Goal: Information Seeking & Learning: Find specific fact

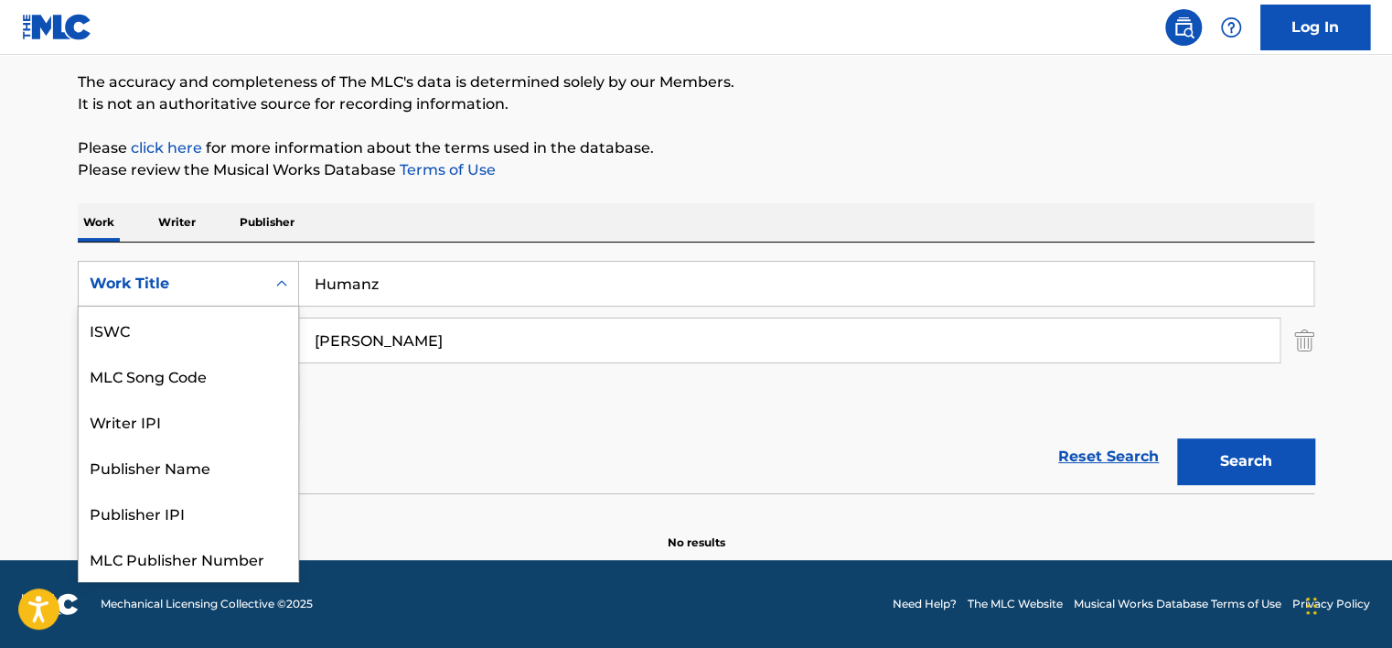
scroll to position [46, 0]
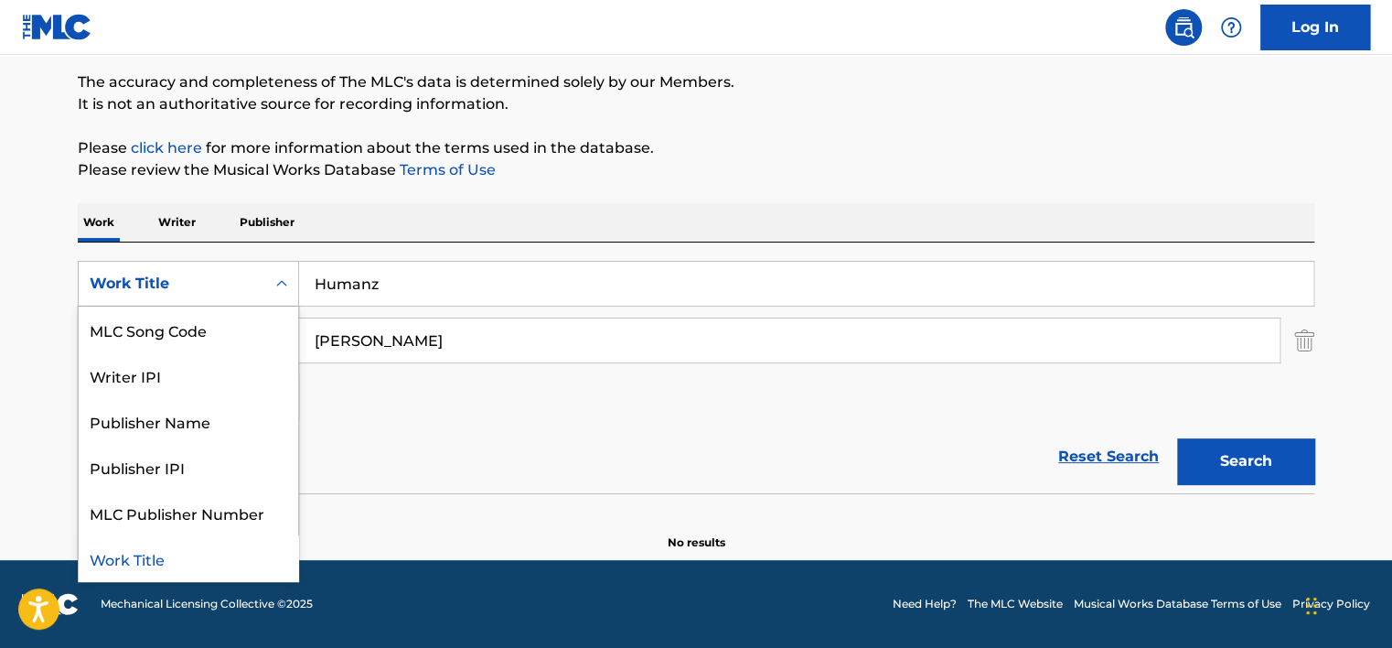
click at [245, 269] on div "Work Title" at bounding box center [172, 283] width 187 height 35
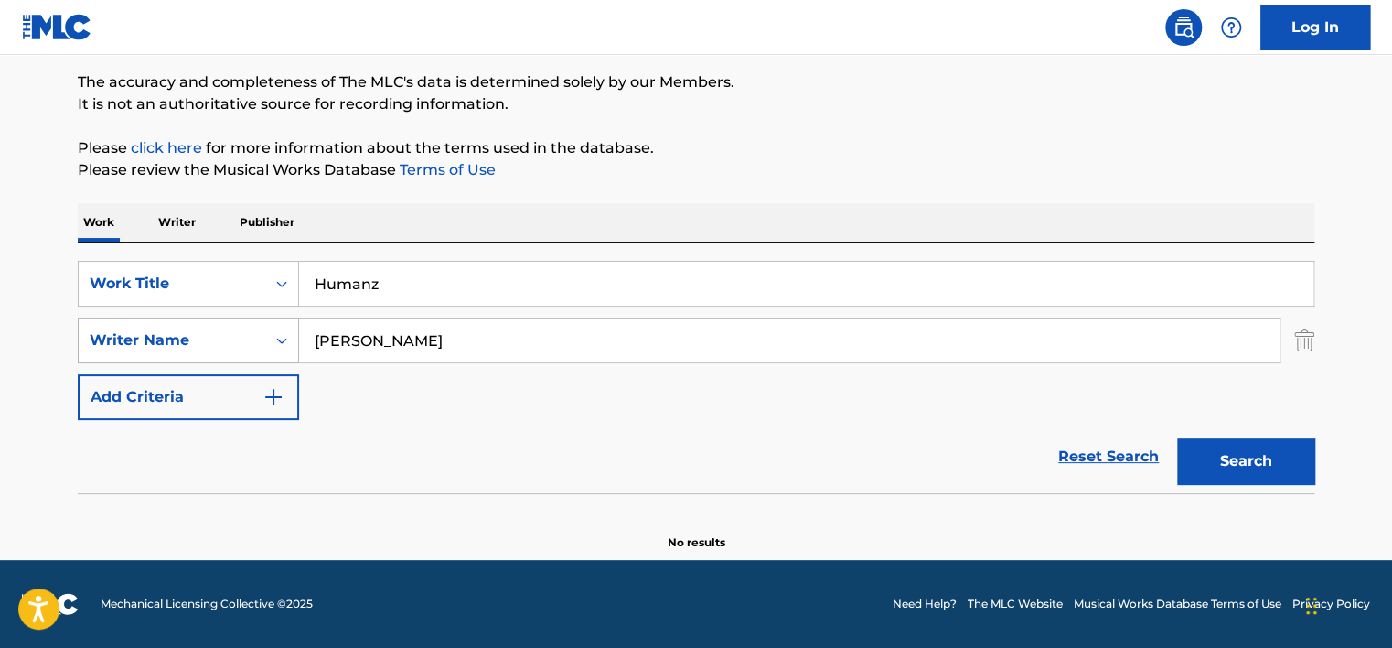
click at [244, 317] on div "Writer Name" at bounding box center [188, 340] width 221 height 46
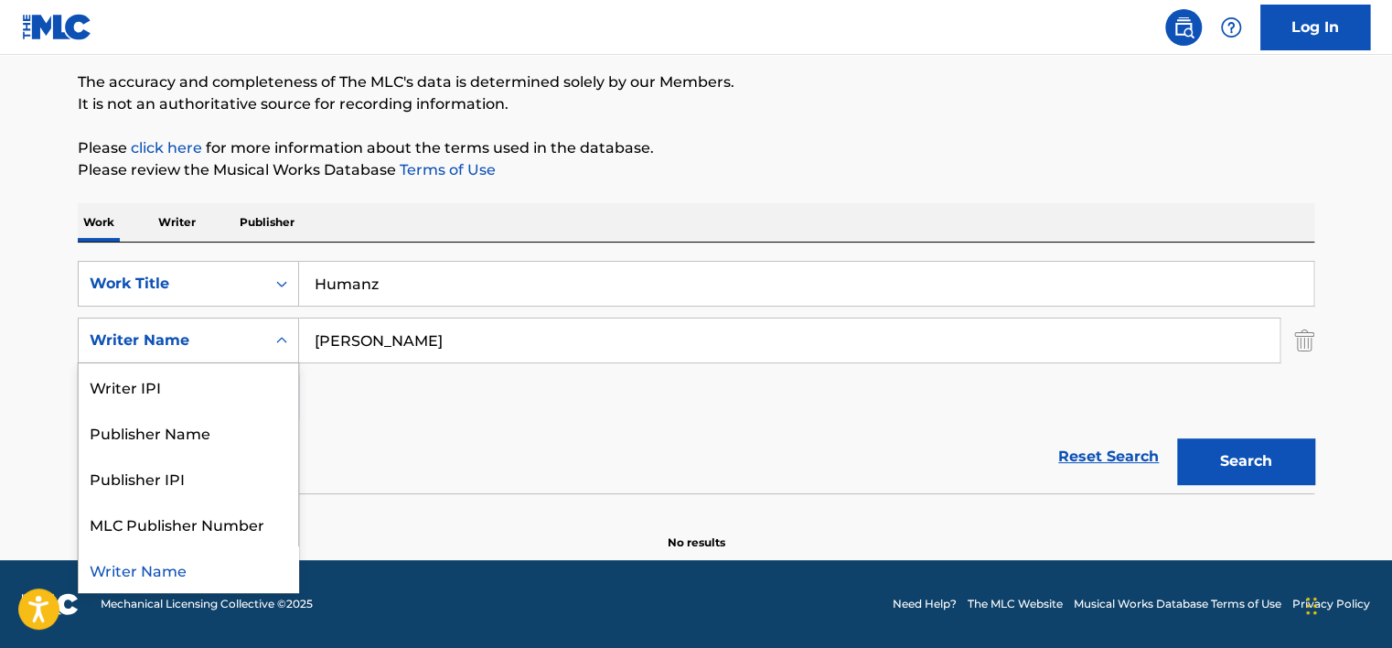
click at [244, 317] on div "Writer Name" at bounding box center [188, 340] width 221 height 46
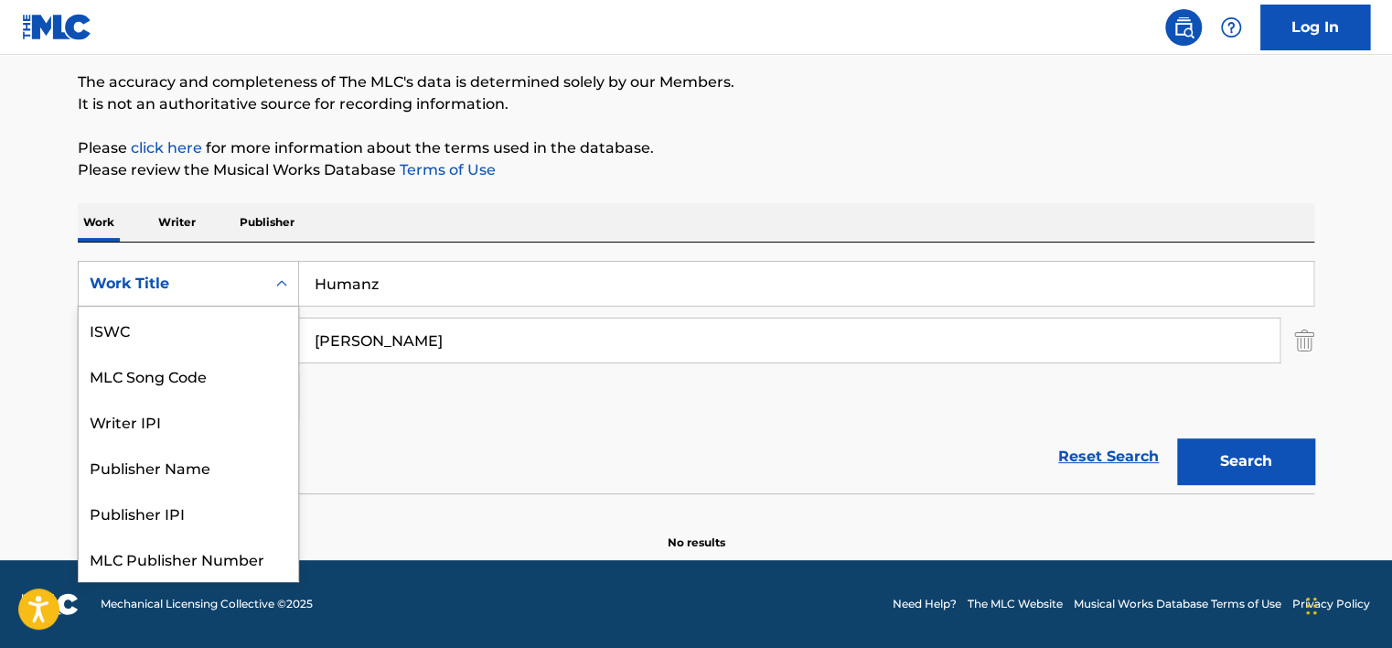
click at [227, 285] on div "Work Title" at bounding box center [172, 284] width 165 height 22
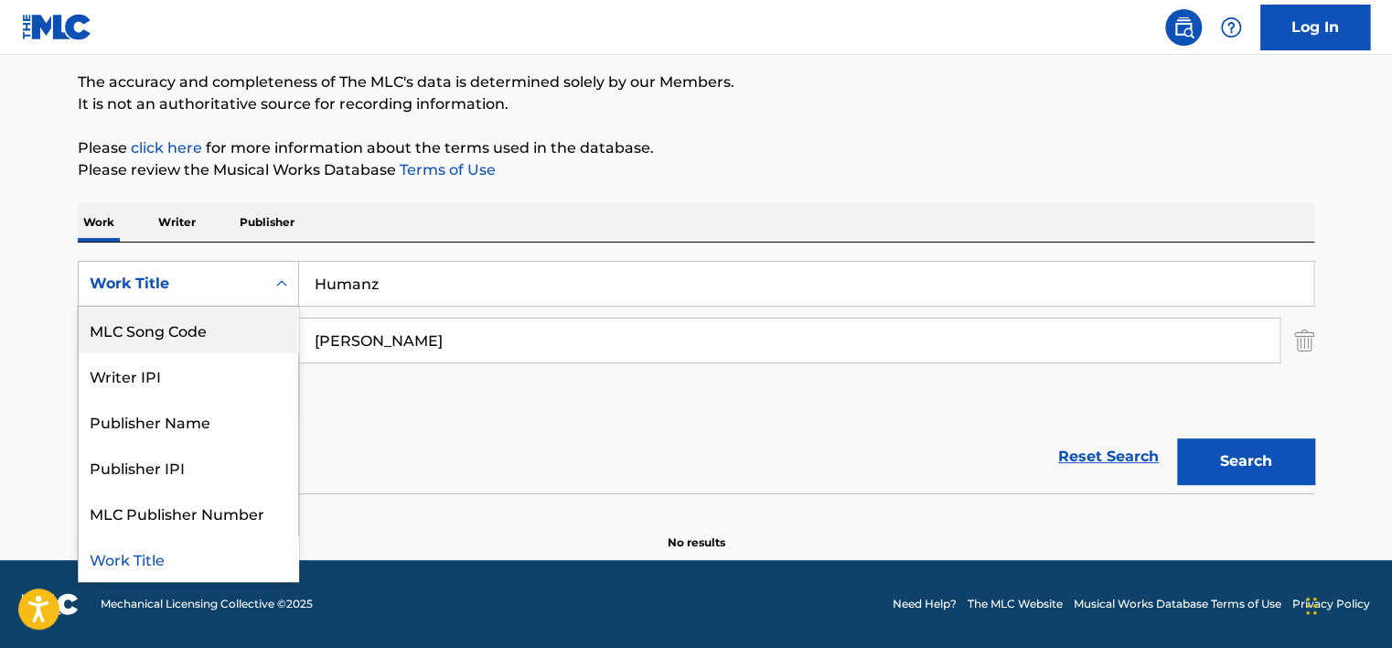
click at [227, 322] on div "MLC Song Code" at bounding box center [189, 329] width 220 height 46
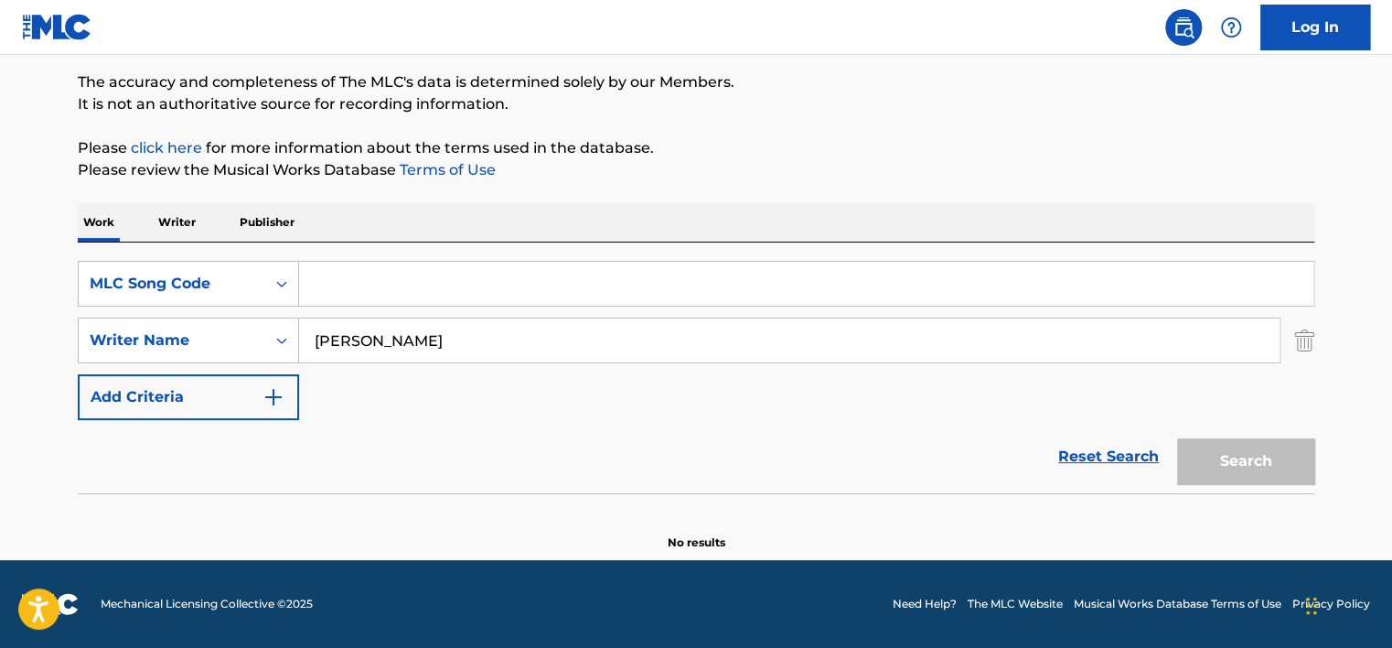
click at [411, 279] on input "Search Form" at bounding box center [806, 284] width 1015 height 44
paste input "J52BNN"
type input "J52BNN"
click at [620, 322] on input "[PERSON_NAME]" at bounding box center [789, 340] width 981 height 44
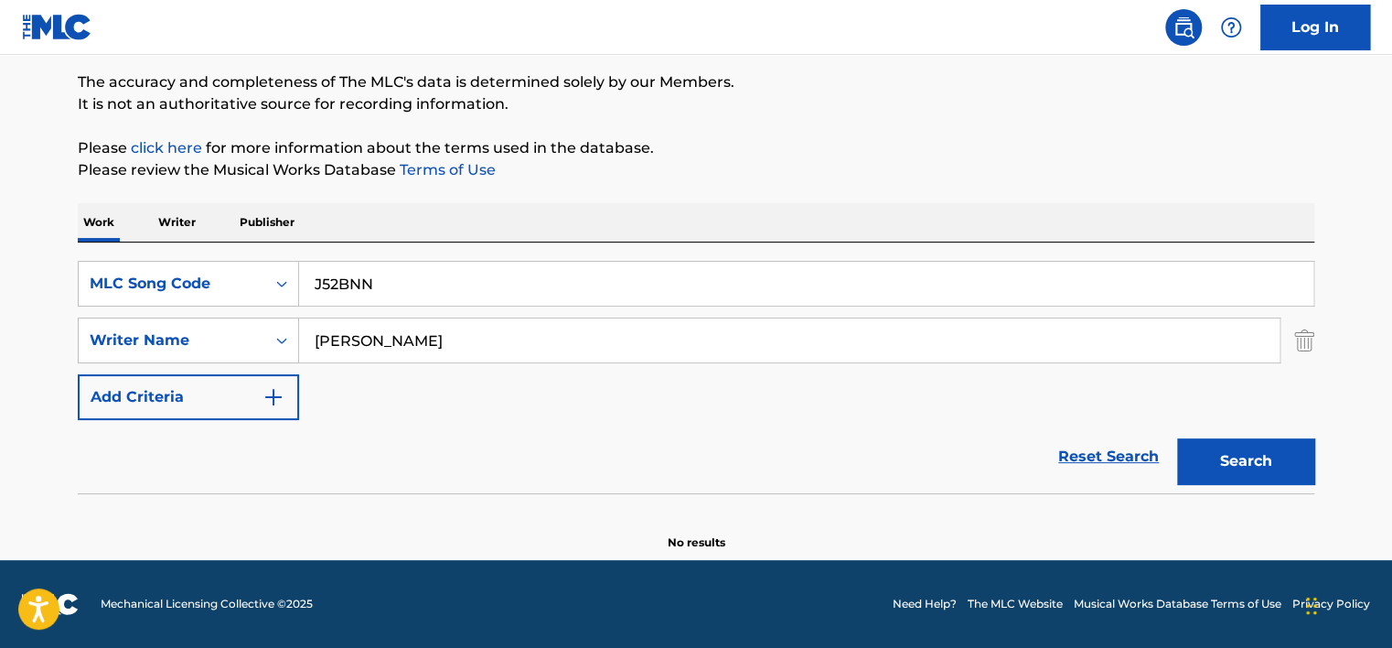
click at [620, 322] on input "[PERSON_NAME]" at bounding box center [789, 340] width 981 height 44
click at [551, 266] on input "J52BNN" at bounding box center [806, 284] width 1015 height 44
type input "J52BNN"
click at [1177, 438] on button "Search" at bounding box center [1245, 461] width 137 height 46
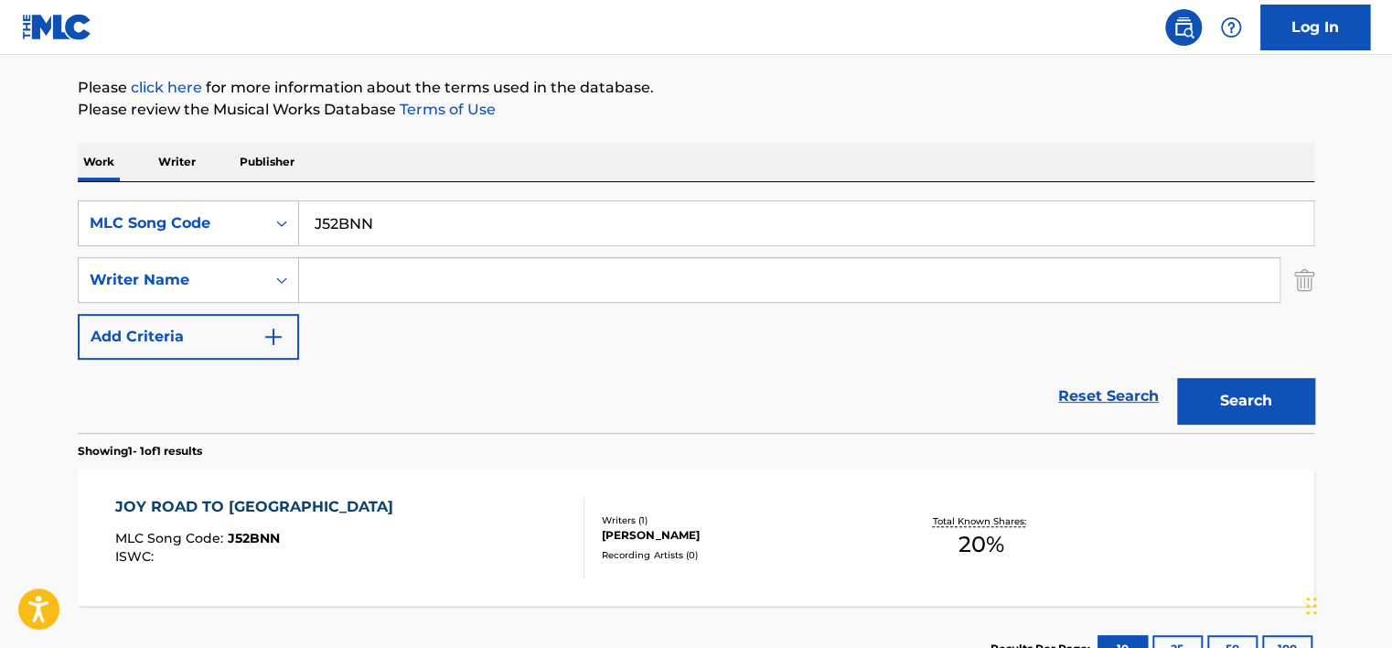
scroll to position [348, 0]
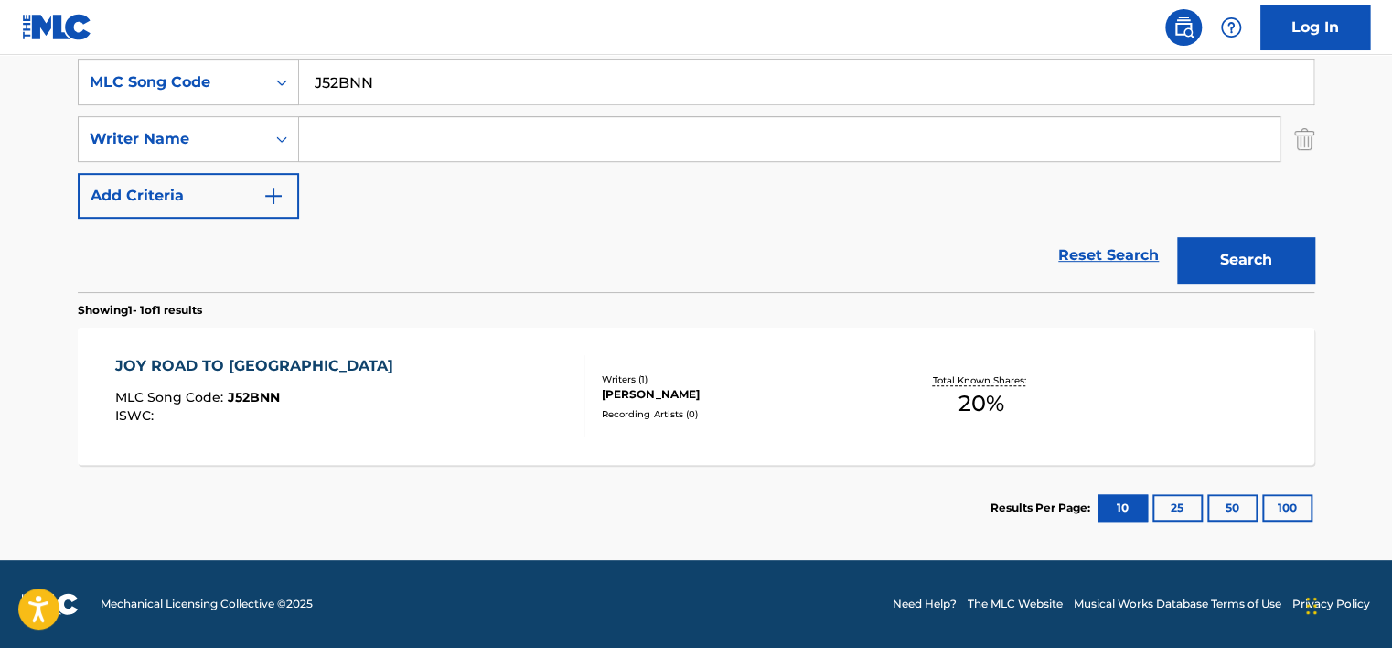
click at [446, 386] on div "JOY ROAD TO CAMP WISDOM MLC Song Code : J52BNN ISWC :" at bounding box center [350, 396] width 470 height 82
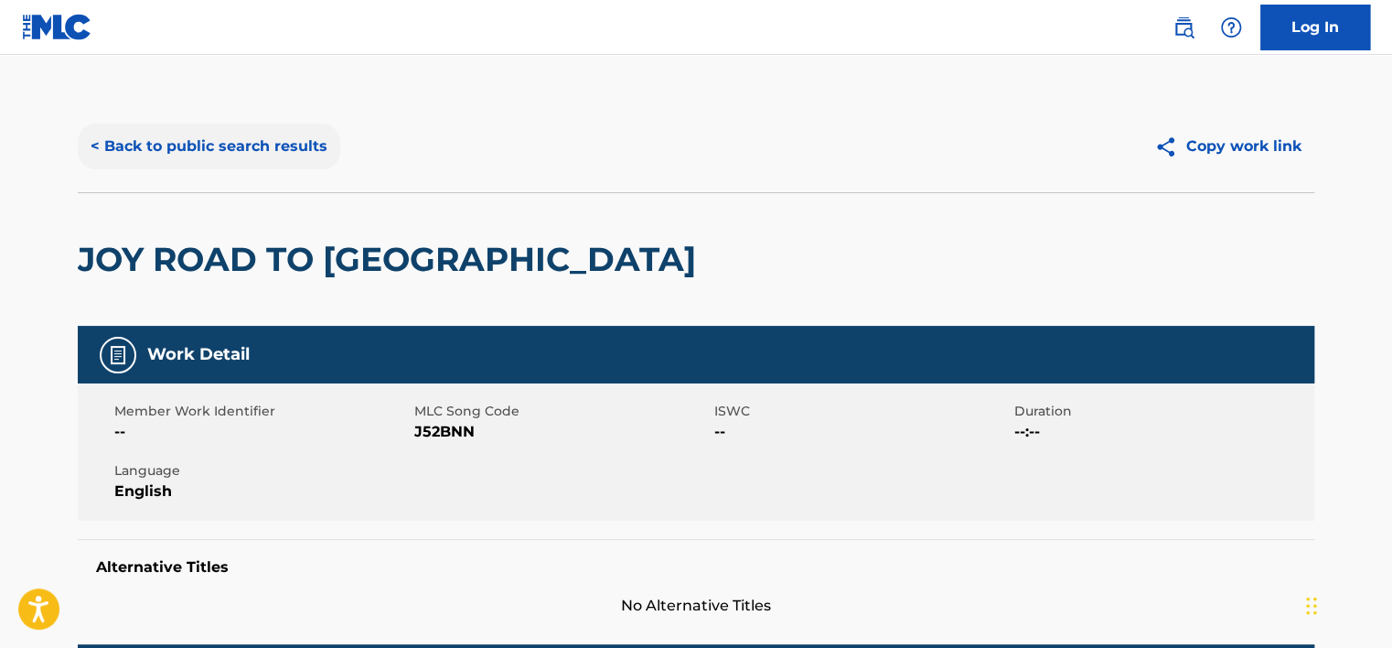
click at [287, 154] on button "< Back to public search results" at bounding box center [209, 147] width 263 height 46
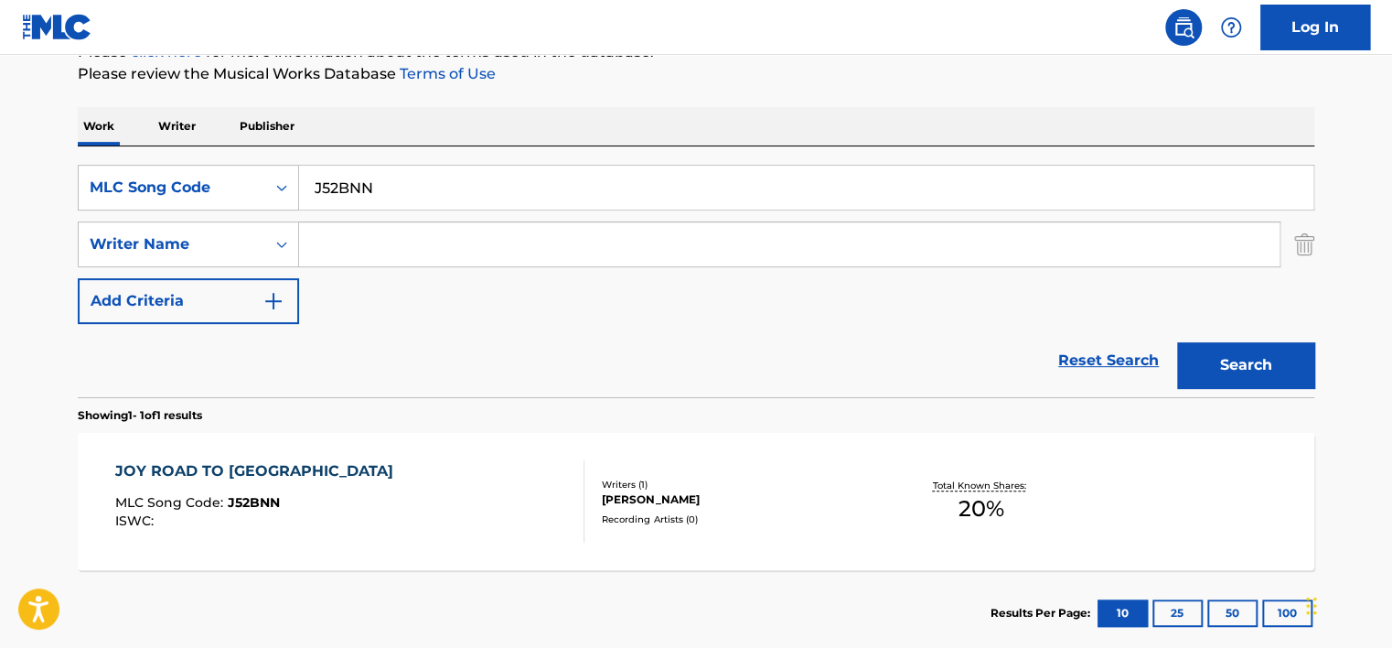
click at [348, 184] on input "J52BNN" at bounding box center [806, 188] width 1015 height 44
paste input "S47TW6"
type input "S47TW6"
click at [1204, 359] on button "Search" at bounding box center [1245, 365] width 137 height 46
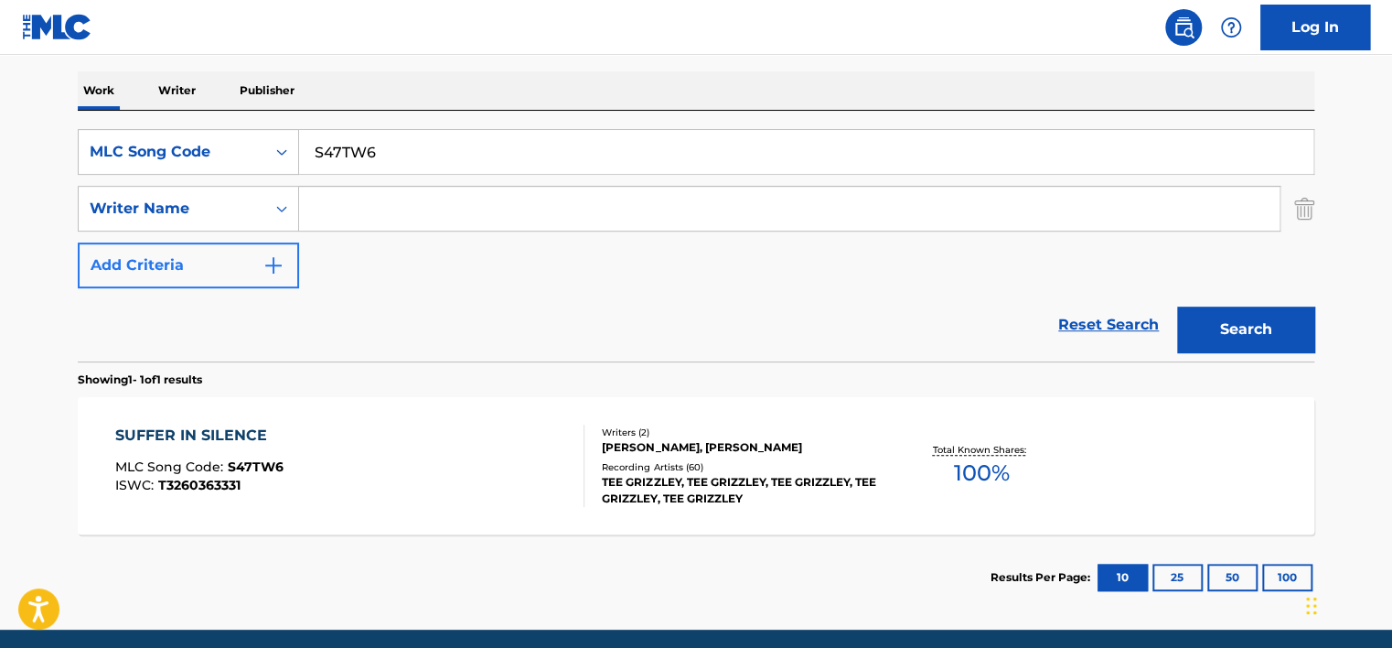
scroll to position [348, 0]
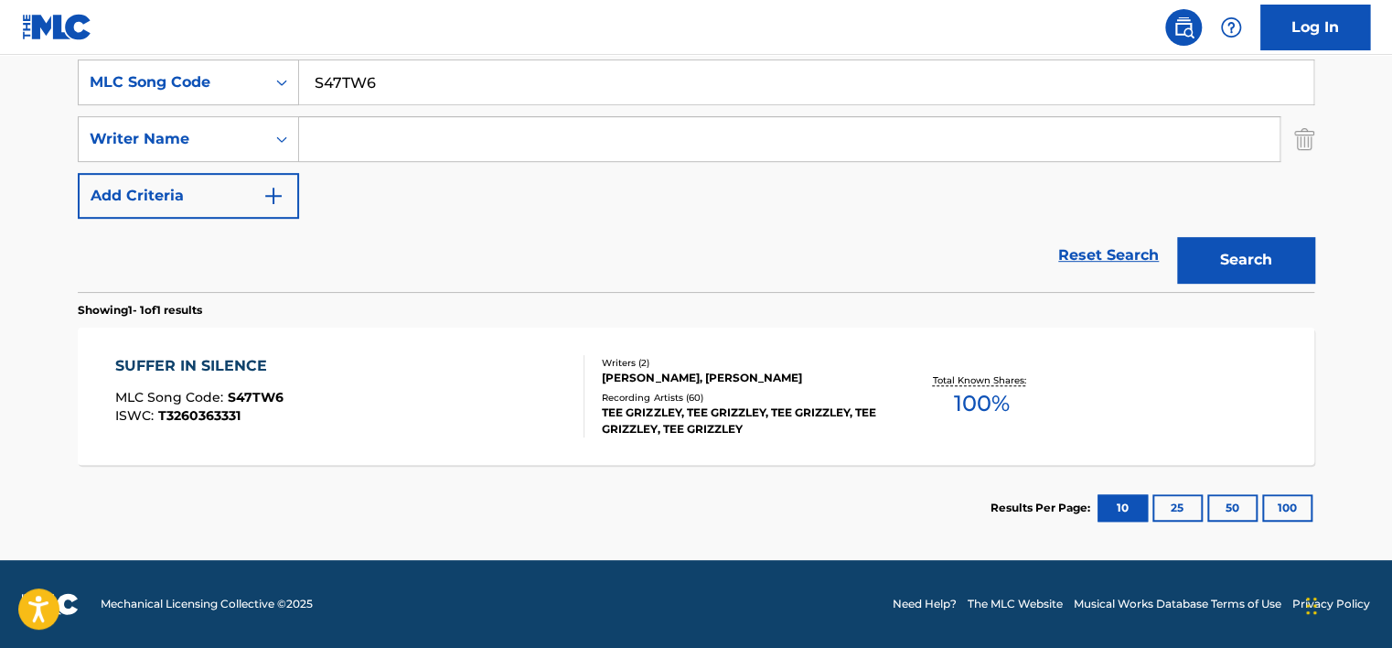
click at [349, 381] on div "SUFFER IN SILENCE MLC Song Code : S47TW6 ISWC : T3260363331" at bounding box center [350, 396] width 470 height 82
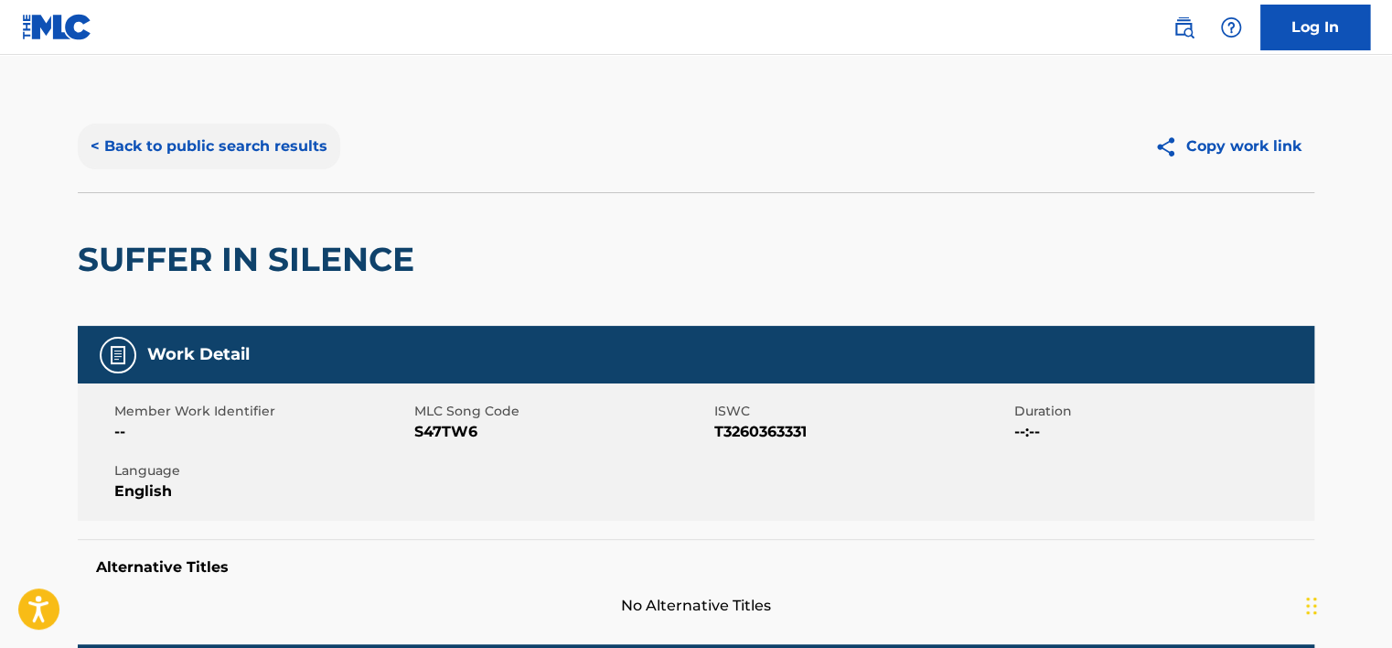
click at [231, 143] on button "< Back to public search results" at bounding box center [209, 147] width 263 height 46
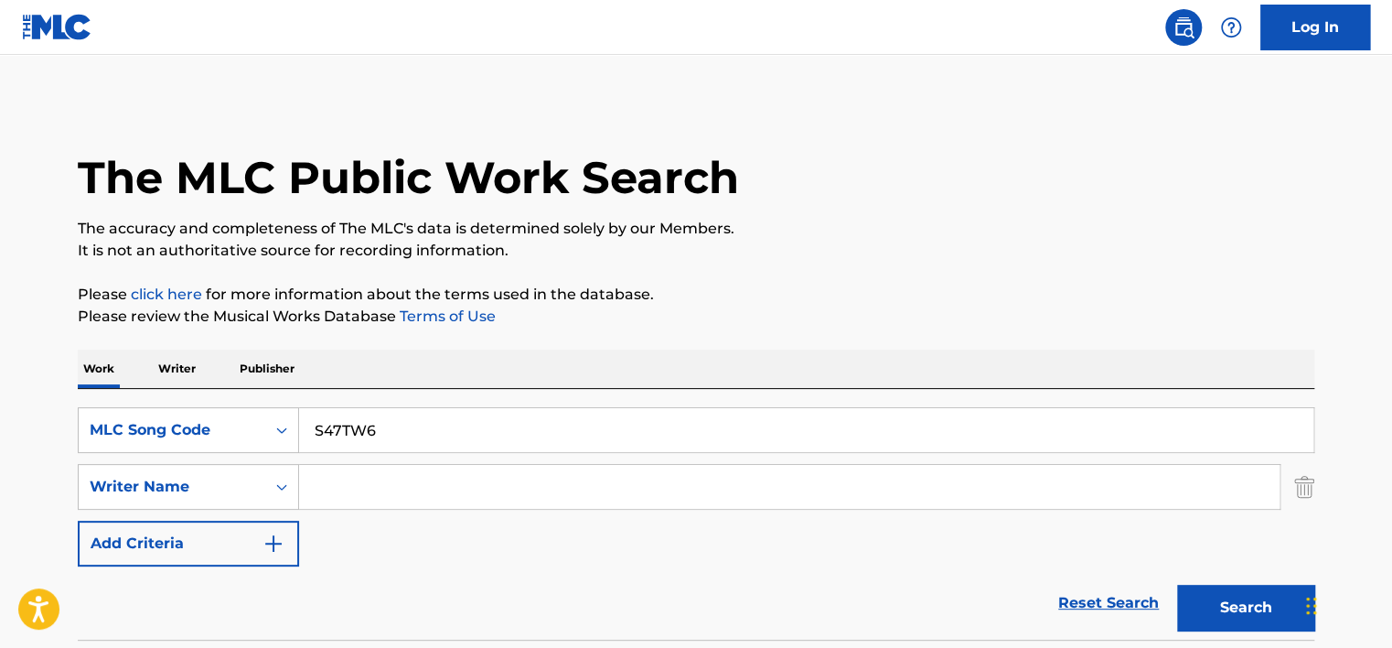
scroll to position [242, 0]
